Goal: Task Accomplishment & Management: Use online tool/utility

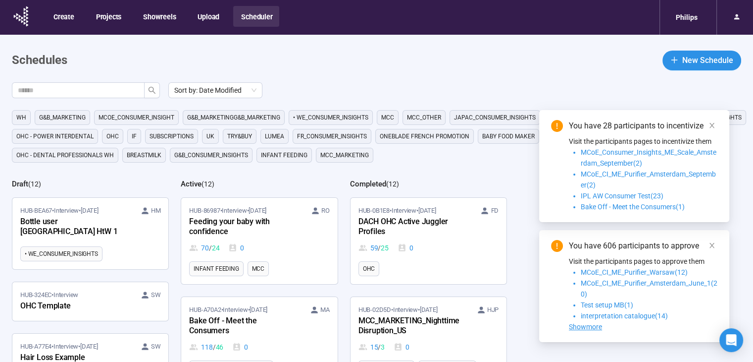
click at [300, 320] on div "HUB-A70A2 • Interview • [DATE] MA Bake Off - Meet the Consumers 118 / 46 0" at bounding box center [259, 329] width 140 height 48
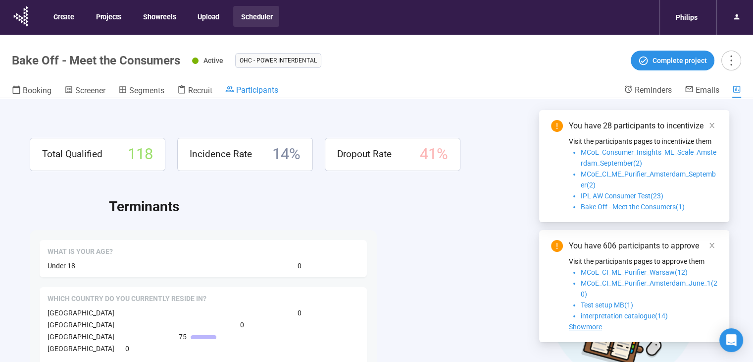
click at [242, 89] on span "Participants" at bounding box center [257, 89] width 42 height 9
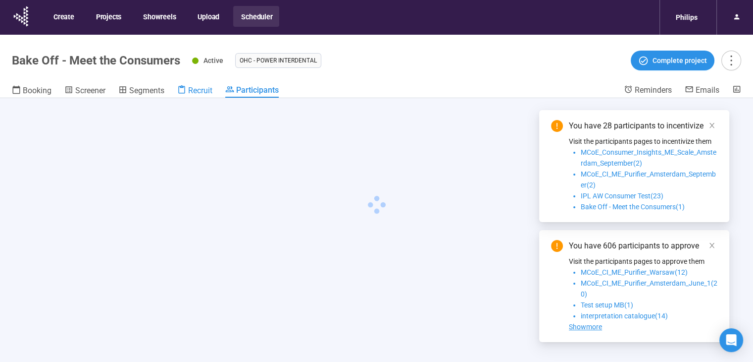
click at [186, 93] on icon at bounding box center [181, 89] width 9 height 9
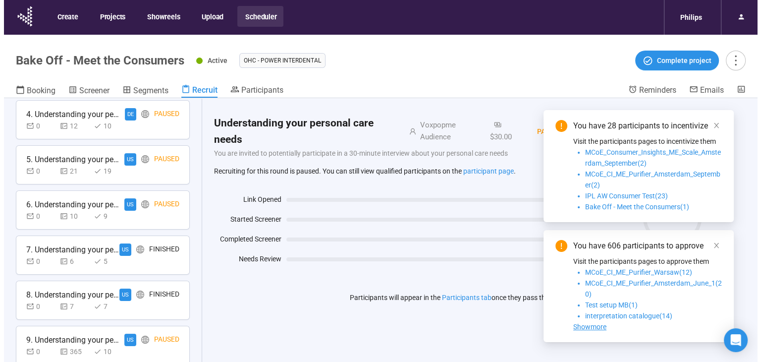
scroll to position [432, 0]
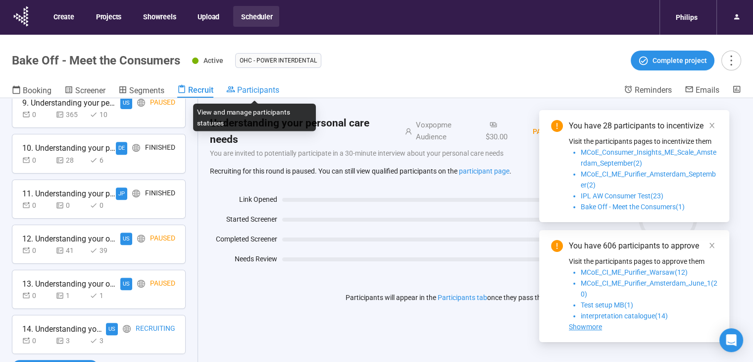
click at [253, 85] on div "Participants" at bounding box center [252, 90] width 53 height 10
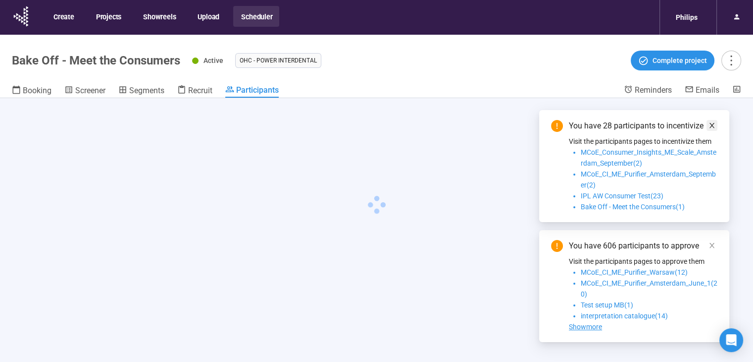
click at [710, 125] on icon "close" at bounding box center [712, 125] width 7 height 7
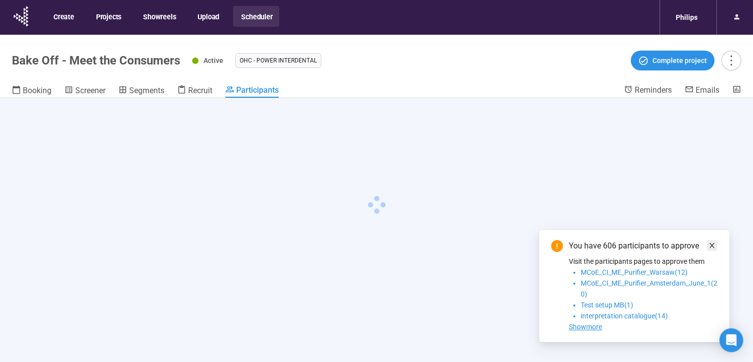
click at [715, 243] on link at bounding box center [712, 245] width 11 height 11
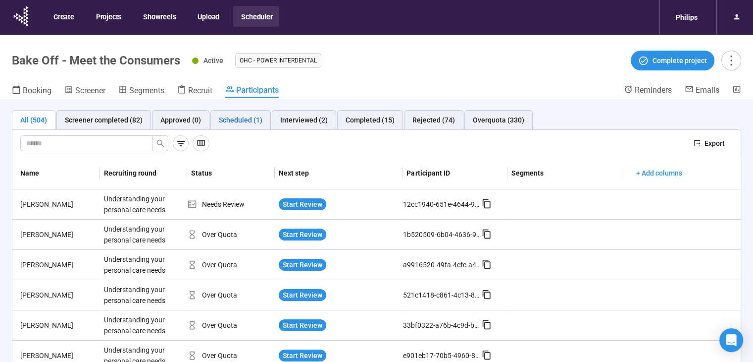
click at [231, 121] on div "Scheduled (1)" at bounding box center [241, 119] width 44 height 11
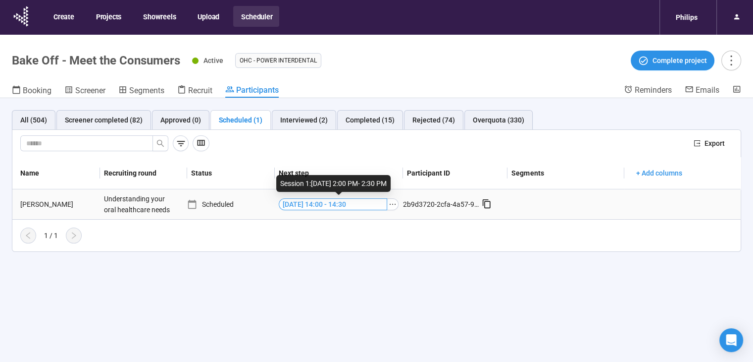
click at [346, 199] on span "[DATE] 14:00 - 14:30" at bounding box center [314, 204] width 63 height 11
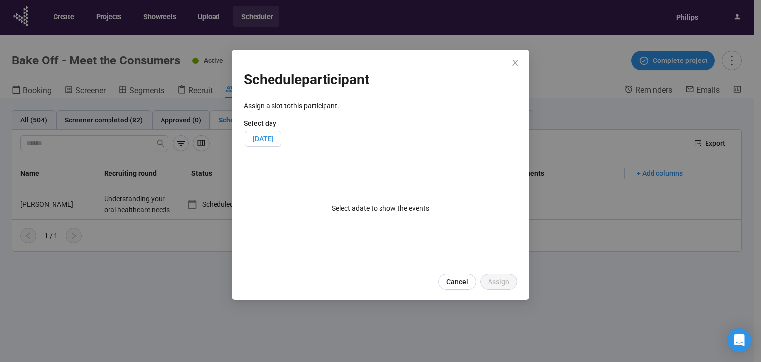
click at [281, 143] on label "[DATE]" at bounding box center [263, 139] width 37 height 16
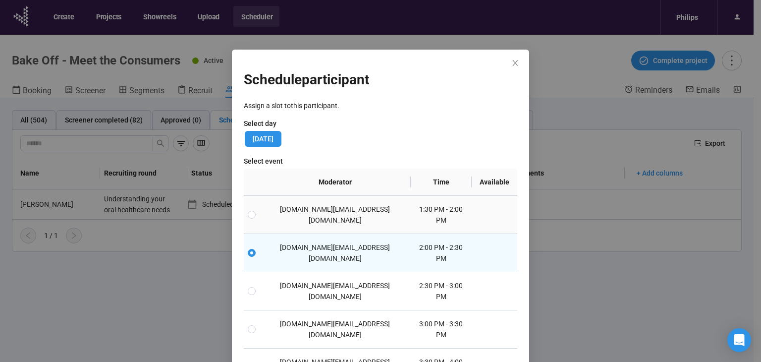
click at [341, 209] on td "[DOMAIN_NAME][EMAIL_ADDRESS][DOMAIN_NAME]" at bounding box center [335, 215] width 151 height 38
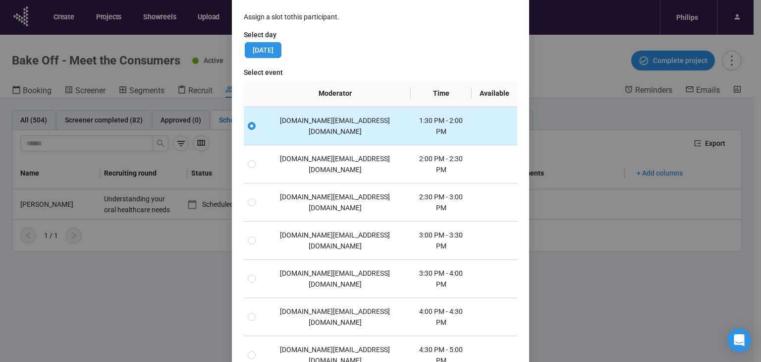
scroll to position [115, 0]
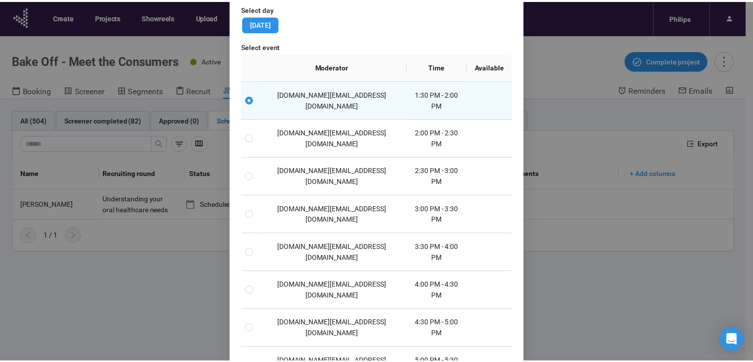
scroll to position [65, 0]
